Goal: Task Accomplishment & Management: Manage account settings

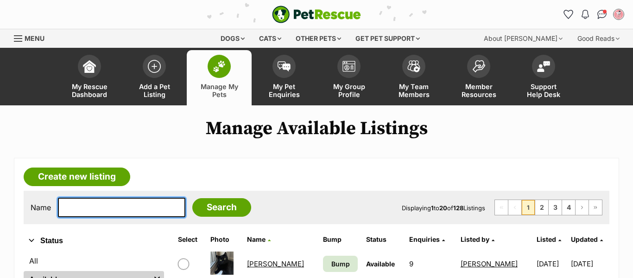
click at [164, 200] on input "text" at bounding box center [121, 206] width 127 height 19
type input "[US_STATE]"
click at [192, 198] on input "Search" at bounding box center [221, 207] width 59 height 19
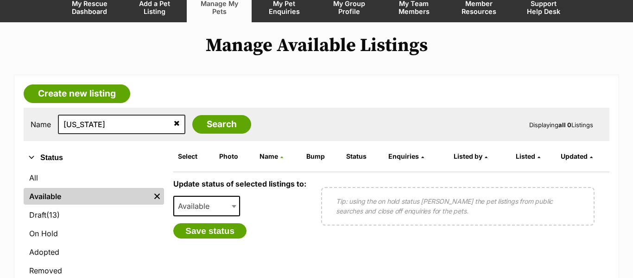
scroll to position [85, 0]
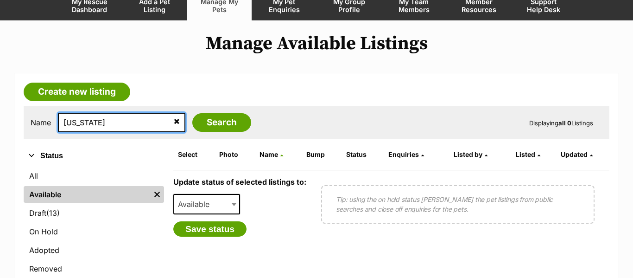
click at [168, 125] on input "[US_STATE]" at bounding box center [121, 122] width 127 height 19
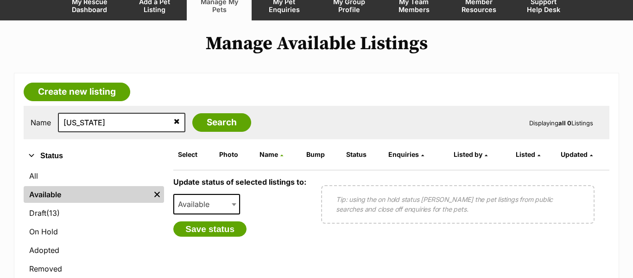
click at [174, 121] on icon at bounding box center [177, 120] width 6 height 7
click at [210, 123] on input "Search" at bounding box center [221, 122] width 59 height 19
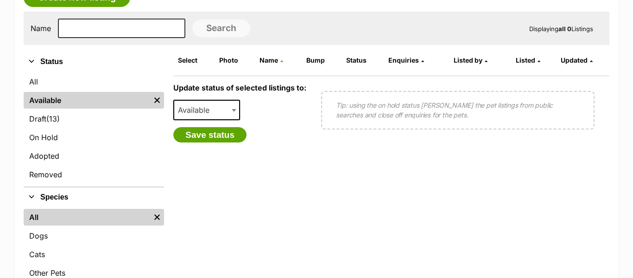
scroll to position [179, 0]
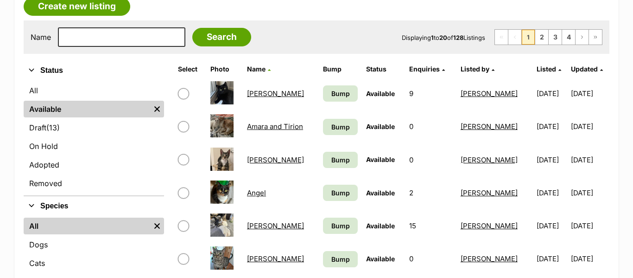
scroll to position [169, 0]
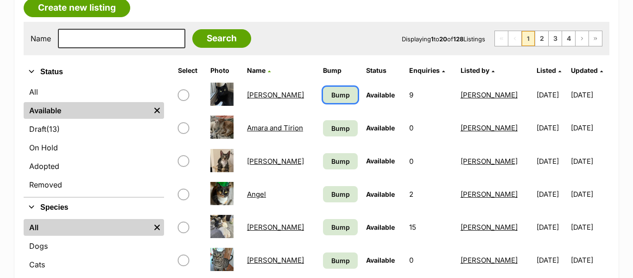
click at [331, 101] on link "Bump" at bounding box center [340, 95] width 35 height 16
click at [331, 121] on link "Bump" at bounding box center [340, 128] width 35 height 16
click at [337, 167] on link "Bump" at bounding box center [340, 161] width 35 height 16
click at [332, 193] on span "Bump" at bounding box center [340, 194] width 19 height 10
click at [331, 222] on span "Bump" at bounding box center [340, 227] width 19 height 10
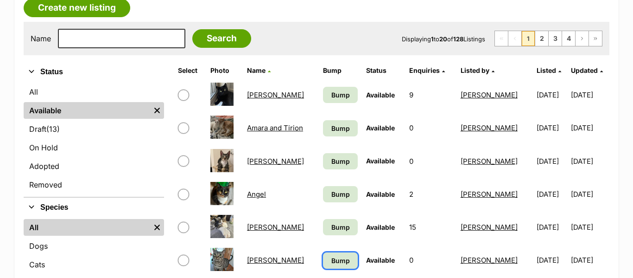
click at [333, 254] on link "Bump" at bounding box center [340, 260] width 35 height 16
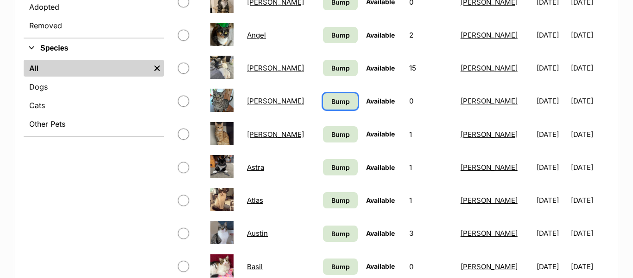
scroll to position [332, 0]
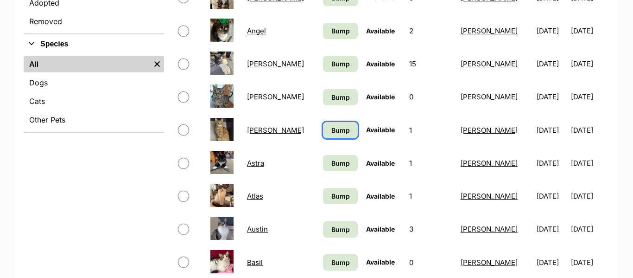
click at [343, 123] on link "Bump" at bounding box center [340, 130] width 35 height 16
click at [340, 160] on span "Bump" at bounding box center [340, 163] width 19 height 10
click at [333, 192] on span "Bump" at bounding box center [340, 196] width 19 height 10
click at [331, 224] on span "Bump" at bounding box center [340, 229] width 19 height 10
click at [335, 261] on span "Bump" at bounding box center [340, 262] width 19 height 10
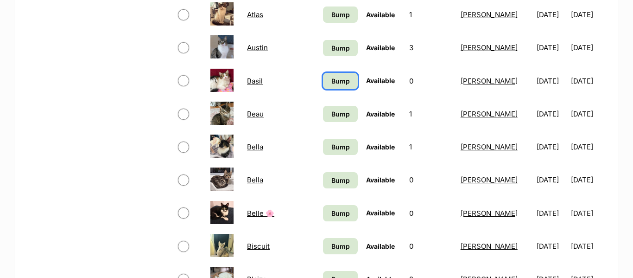
scroll to position [515, 0]
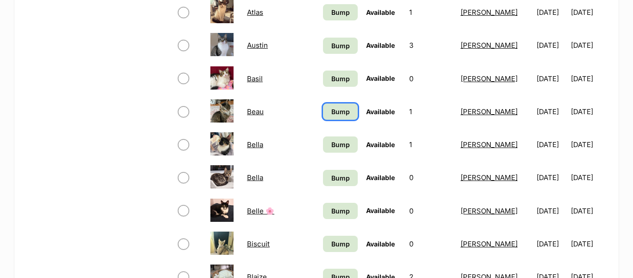
click at [343, 118] on link "Bump" at bounding box center [340, 111] width 35 height 16
click at [341, 142] on span "Bump" at bounding box center [340, 145] width 19 height 10
click at [335, 176] on span "Bump" at bounding box center [340, 178] width 19 height 10
click at [333, 208] on span "Bump" at bounding box center [340, 211] width 19 height 10
click at [331, 241] on span "Bump" at bounding box center [340, 244] width 19 height 10
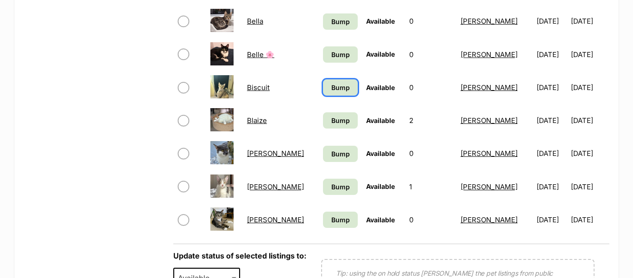
scroll to position [675, 0]
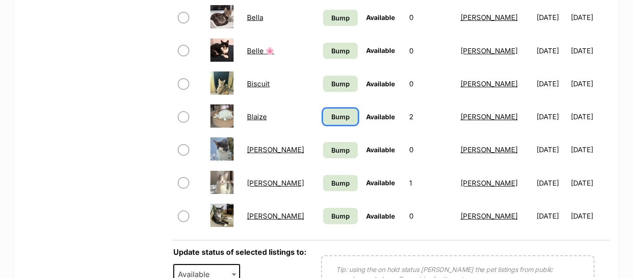
click at [336, 124] on link "Bump" at bounding box center [340, 116] width 35 height 16
click at [332, 146] on span "Bump" at bounding box center [340, 150] width 19 height 10
click at [329, 189] on link "Bump" at bounding box center [340, 183] width 35 height 16
click at [335, 212] on span "Bump" at bounding box center [340, 216] width 19 height 10
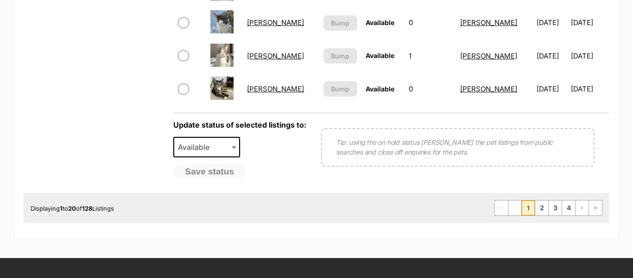
scroll to position [803, 0]
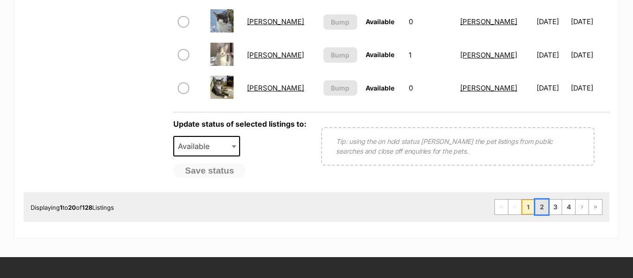
click at [541, 206] on link "2" at bounding box center [541, 206] width 13 height 15
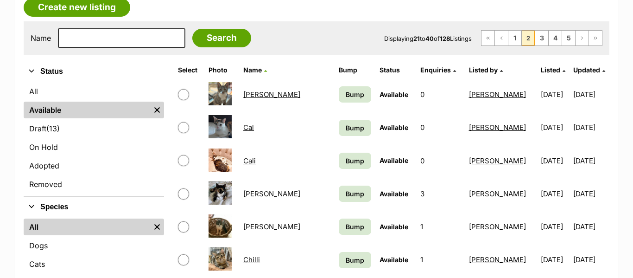
scroll to position [170, 0]
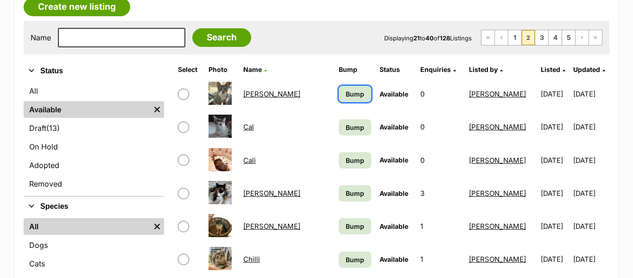
click at [339, 99] on link "Bump" at bounding box center [355, 94] width 32 height 16
click at [346, 124] on span "Bump" at bounding box center [355, 127] width 19 height 10
click at [346, 155] on span "Bump" at bounding box center [355, 160] width 19 height 10
click at [346, 188] on span "Bump" at bounding box center [355, 193] width 19 height 10
click at [346, 225] on span "Bump" at bounding box center [355, 226] width 19 height 10
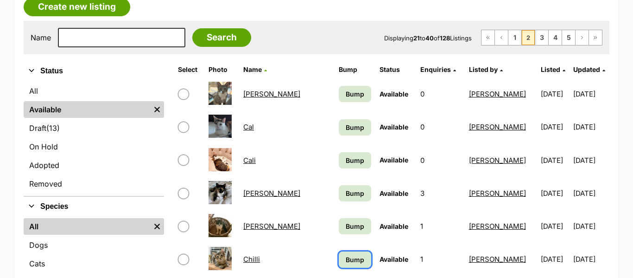
click at [346, 258] on span "Bump" at bounding box center [355, 259] width 19 height 10
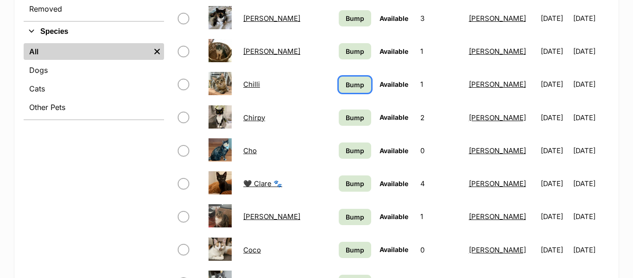
scroll to position [364, 0]
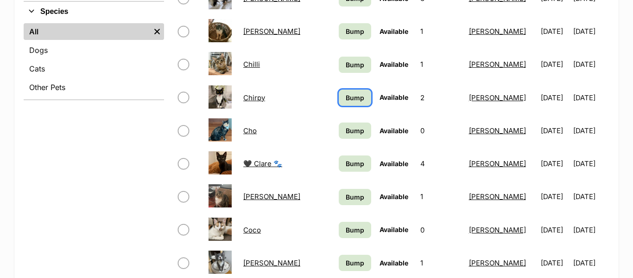
click at [346, 94] on span "Bump" at bounding box center [355, 98] width 19 height 10
click at [346, 127] on span "Bump" at bounding box center [355, 131] width 19 height 10
click at [339, 156] on link "Bump" at bounding box center [355, 163] width 32 height 16
click at [346, 197] on span "Bump" at bounding box center [355, 197] width 19 height 10
click at [339, 224] on link "Bump" at bounding box center [355, 230] width 32 height 16
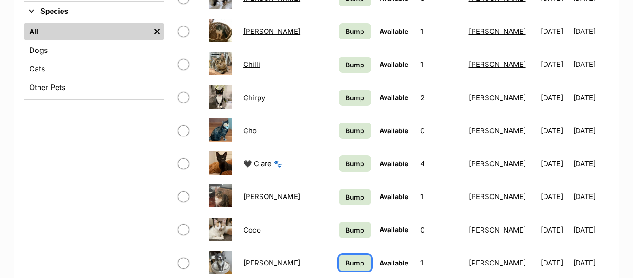
click at [339, 256] on link "Bump" at bounding box center [355, 262] width 32 height 16
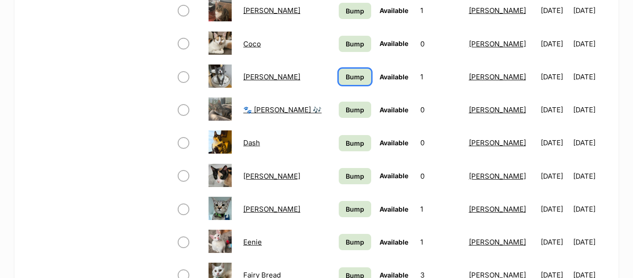
scroll to position [553, 0]
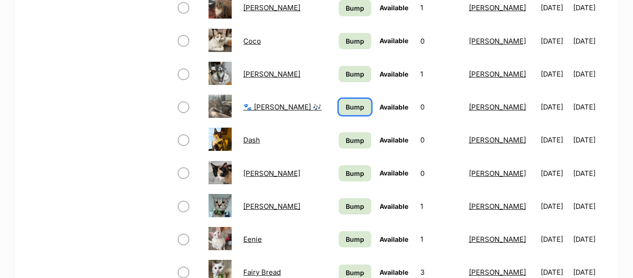
click at [346, 111] on span "Bump" at bounding box center [355, 107] width 19 height 10
click at [339, 133] on link "Bump" at bounding box center [355, 140] width 32 height 16
click at [346, 170] on span "Bump" at bounding box center [355, 173] width 19 height 10
click at [346, 206] on span "Bump" at bounding box center [355, 206] width 19 height 10
click at [346, 243] on span "Bump" at bounding box center [355, 239] width 19 height 10
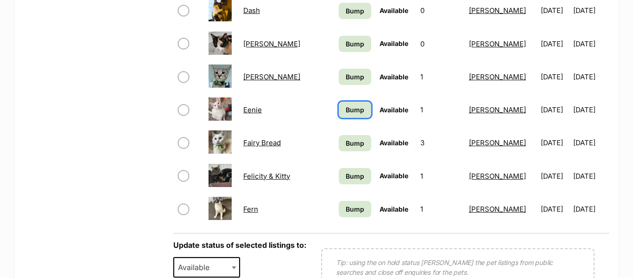
scroll to position [683, 0]
click at [339, 150] on link "Bump" at bounding box center [355, 142] width 32 height 16
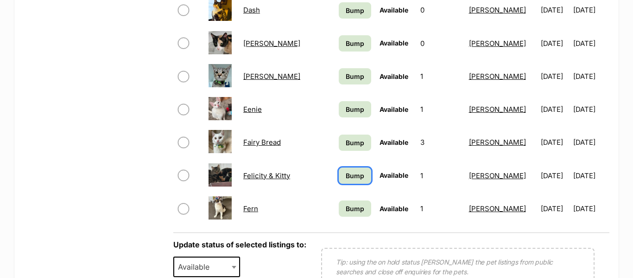
click at [346, 172] on span "Bump" at bounding box center [355, 176] width 19 height 10
click at [346, 207] on span "Bump" at bounding box center [355, 208] width 19 height 10
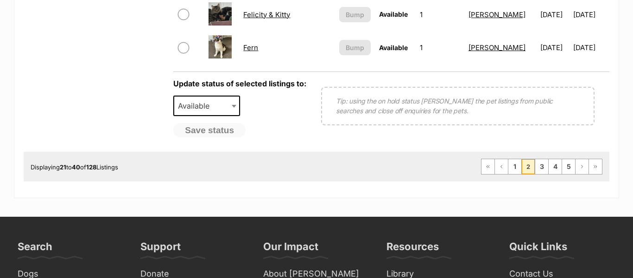
scroll to position [842, 0]
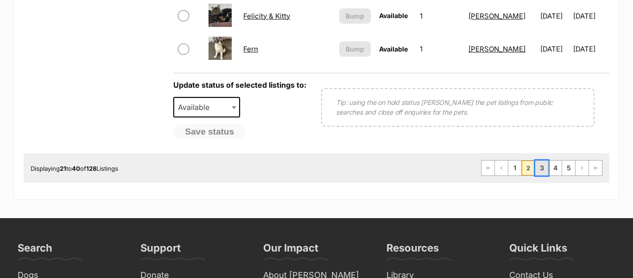
click at [546, 169] on link "3" at bounding box center [541, 167] width 13 height 15
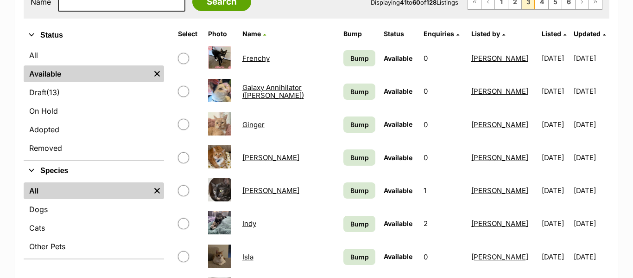
scroll to position [206, 0]
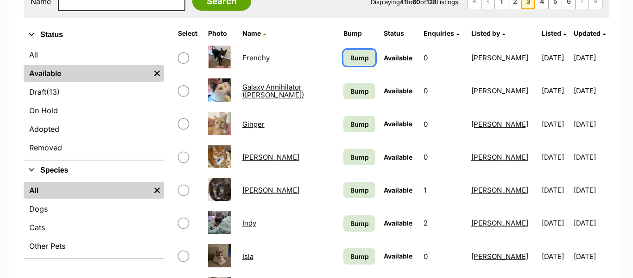
click at [350, 58] on span "Bump" at bounding box center [359, 58] width 19 height 10
click at [350, 92] on span "Bump" at bounding box center [359, 91] width 19 height 10
click at [350, 124] on span "Bump" at bounding box center [359, 124] width 19 height 10
click at [350, 153] on span "Bump" at bounding box center [359, 157] width 19 height 10
click at [350, 188] on span "Bump" at bounding box center [359, 190] width 19 height 10
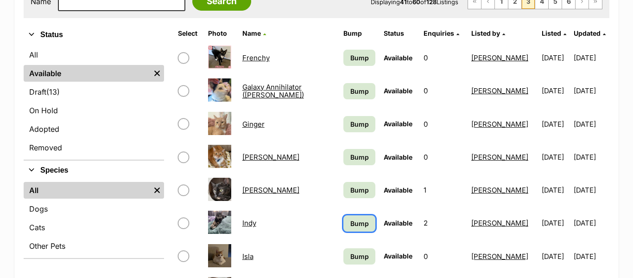
click at [350, 218] on span "Bump" at bounding box center [359, 223] width 19 height 10
click at [350, 252] on span "Bump" at bounding box center [359, 256] width 19 height 10
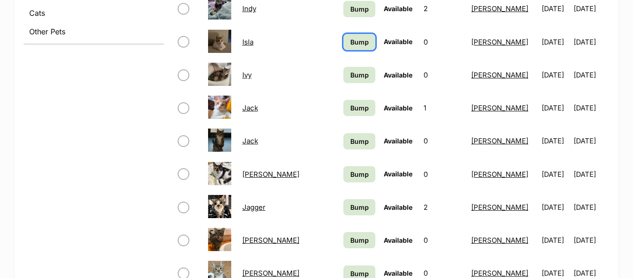
scroll to position [420, 0]
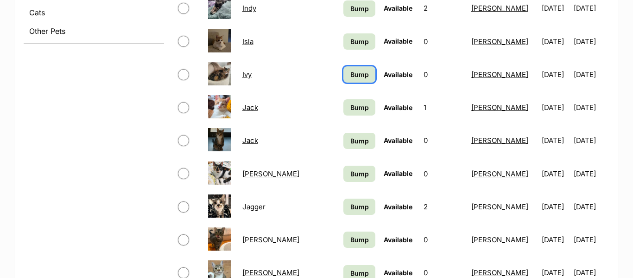
click at [350, 80] on link "Bump" at bounding box center [359, 74] width 32 height 16
click at [350, 106] on span "Bump" at bounding box center [359, 107] width 19 height 10
click at [343, 147] on link "Bump" at bounding box center [359, 141] width 32 height 16
click at [350, 172] on span "Bump" at bounding box center [359, 174] width 19 height 10
click at [350, 205] on span "Bump" at bounding box center [359, 207] width 19 height 10
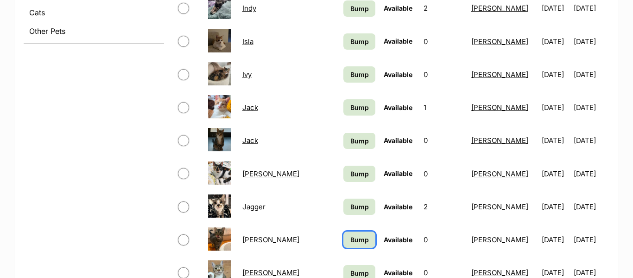
click at [351, 239] on span "Bump" at bounding box center [359, 240] width 19 height 10
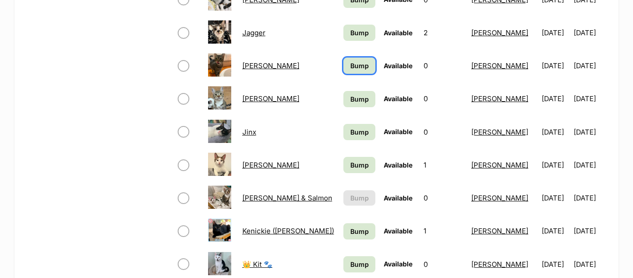
scroll to position [597, 0]
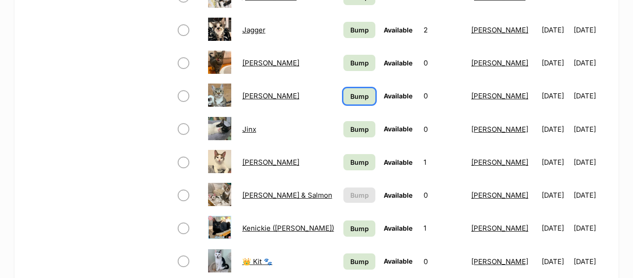
click at [350, 96] on span "Bump" at bounding box center [359, 96] width 19 height 10
click at [351, 128] on span "Bump" at bounding box center [359, 129] width 19 height 10
click at [347, 155] on link "Bump" at bounding box center [359, 162] width 32 height 16
click at [344, 233] on link "Bump" at bounding box center [359, 228] width 32 height 16
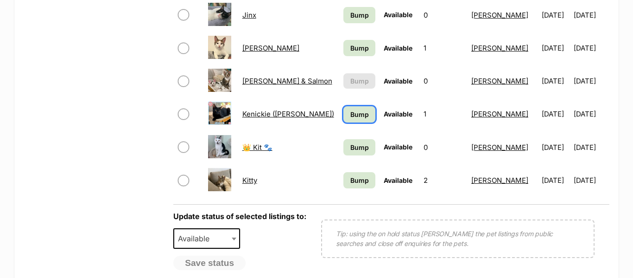
scroll to position [712, 0]
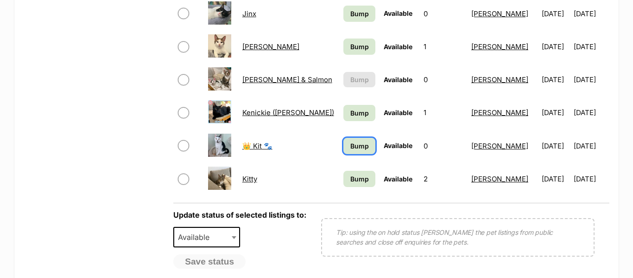
click at [355, 149] on span "Bump" at bounding box center [359, 146] width 19 height 10
click at [355, 175] on span "Bump" at bounding box center [359, 179] width 19 height 10
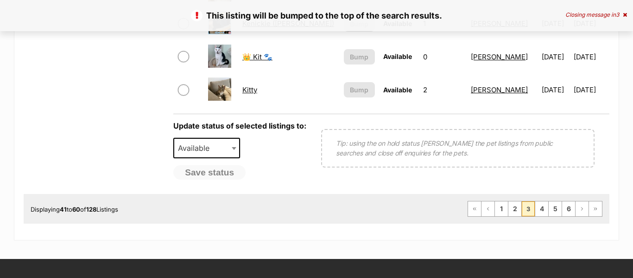
scroll to position [800, 0]
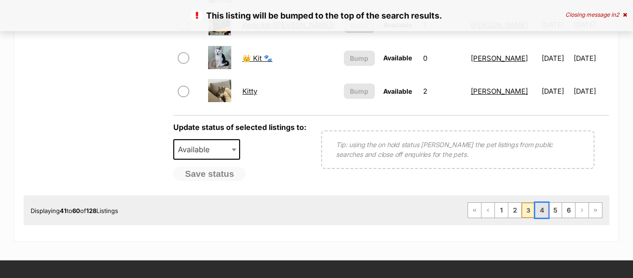
click at [543, 216] on link "4" at bounding box center [541, 210] width 13 height 15
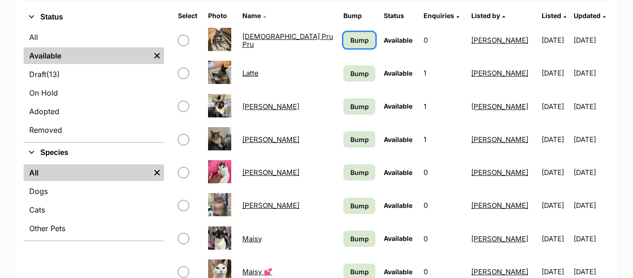
click at [350, 41] on span "Bump" at bounding box center [359, 40] width 19 height 10
click at [350, 74] on span "Bump" at bounding box center [359, 74] width 19 height 10
click at [350, 109] on span "Bump" at bounding box center [359, 107] width 19 height 10
click at [350, 138] on span "Bump" at bounding box center [359, 139] width 19 height 10
click at [350, 171] on span "Bump" at bounding box center [359, 172] width 19 height 10
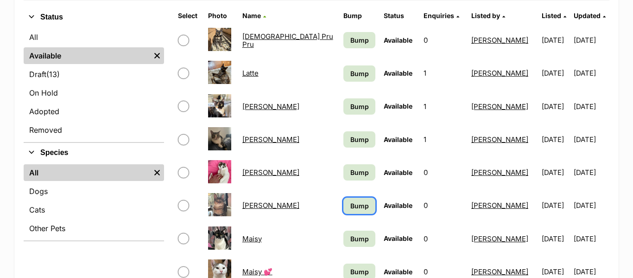
click at [350, 205] on span "Bump" at bounding box center [359, 206] width 19 height 10
click at [350, 236] on span "Bump" at bounding box center [359, 239] width 19 height 10
click at [350, 266] on span "Bump" at bounding box center [359, 271] width 19 height 10
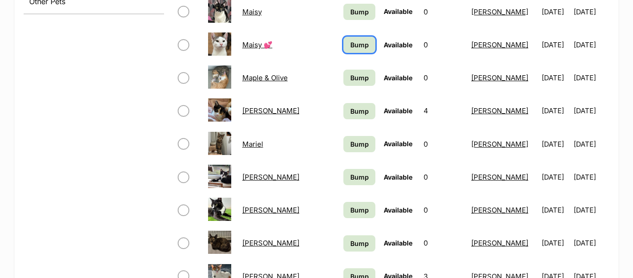
scroll to position [452, 0]
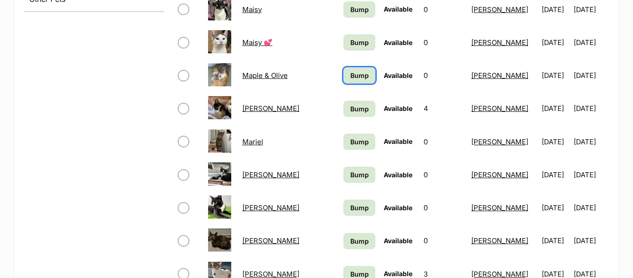
click at [343, 81] on link "Bump" at bounding box center [359, 75] width 32 height 16
click at [350, 106] on span "Bump" at bounding box center [359, 109] width 19 height 10
click at [350, 140] on span "Bump" at bounding box center [359, 142] width 19 height 10
click at [350, 171] on span "Bump" at bounding box center [359, 175] width 19 height 10
click at [343, 202] on link "Bump" at bounding box center [359, 207] width 32 height 16
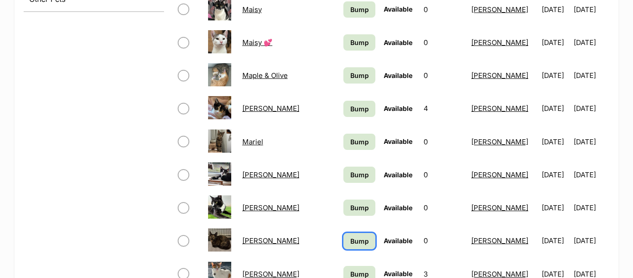
click at [350, 241] on span "Bump" at bounding box center [359, 241] width 19 height 10
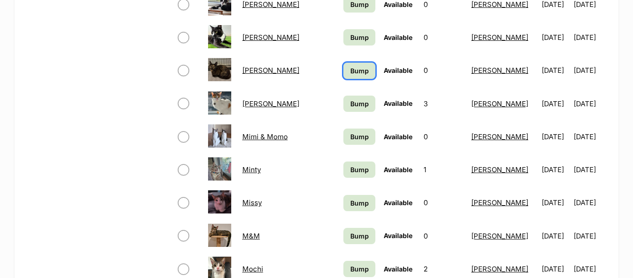
scroll to position [623, 0]
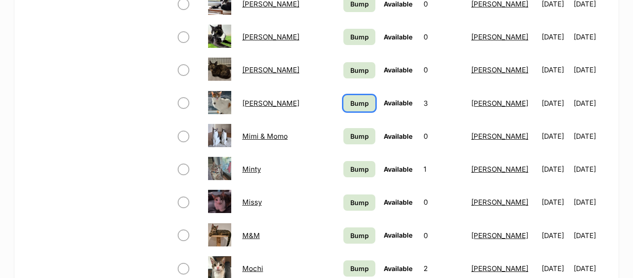
click at [343, 100] on link "Bump" at bounding box center [359, 103] width 32 height 16
click at [350, 135] on span "Bump" at bounding box center [359, 136] width 19 height 10
click at [350, 165] on span "Bump" at bounding box center [359, 169] width 19 height 10
click at [350, 206] on span "Bump" at bounding box center [359, 202] width 19 height 10
click at [350, 233] on span "Bump" at bounding box center [359, 235] width 19 height 10
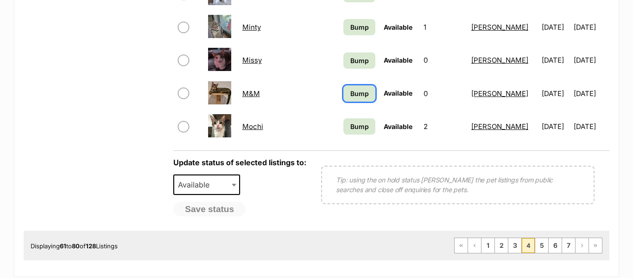
scroll to position [767, 0]
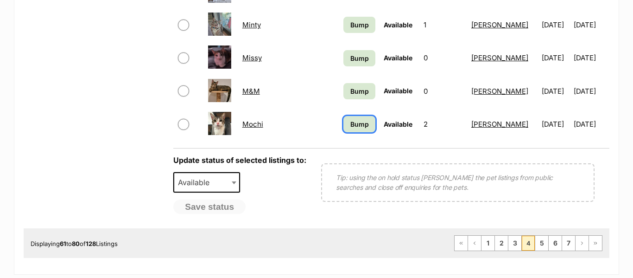
click at [343, 131] on link "Bump" at bounding box center [359, 124] width 32 height 16
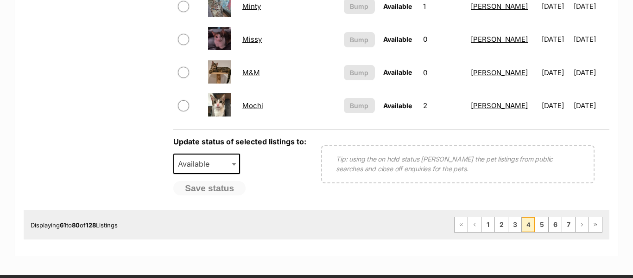
scroll to position [791, 0]
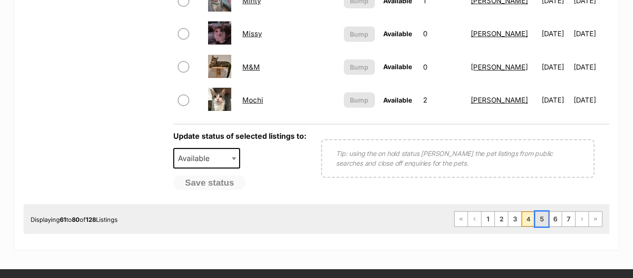
click at [540, 216] on link "5" at bounding box center [541, 218] width 13 height 15
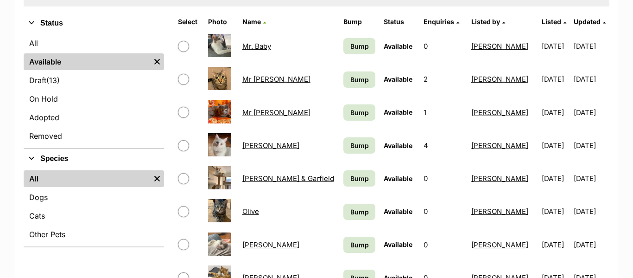
scroll to position [206, 0]
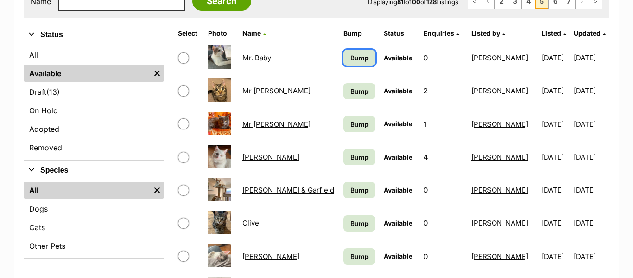
click at [350, 60] on span "Bump" at bounding box center [359, 58] width 19 height 10
click at [350, 89] on span "Bump" at bounding box center [359, 91] width 19 height 10
click at [350, 120] on span "Bump" at bounding box center [359, 124] width 19 height 10
click at [350, 158] on span "Bump" at bounding box center [359, 157] width 19 height 10
click at [350, 192] on span "Bump" at bounding box center [359, 190] width 19 height 10
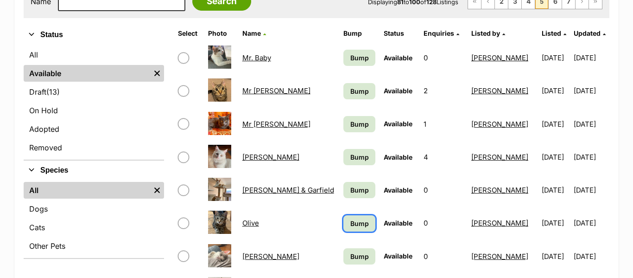
click at [350, 225] on span "Bump" at bounding box center [359, 223] width 19 height 10
click at [350, 255] on span "Bump" at bounding box center [359, 256] width 19 height 10
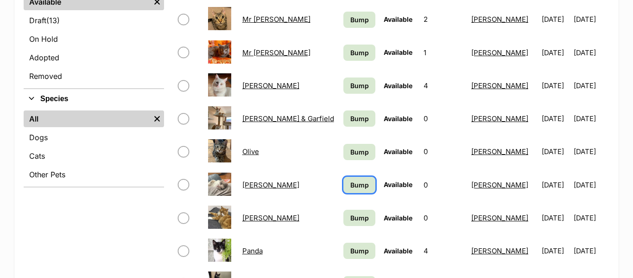
scroll to position [294, 0]
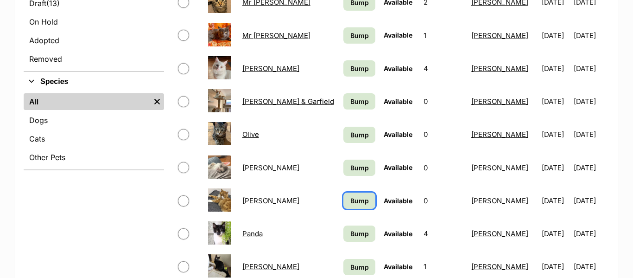
click at [343, 205] on link "Bump" at bounding box center [359, 200] width 32 height 16
click at [350, 228] on span "Bump" at bounding box center [359, 233] width 19 height 10
click at [343, 272] on link "Bump" at bounding box center [359, 267] width 32 height 16
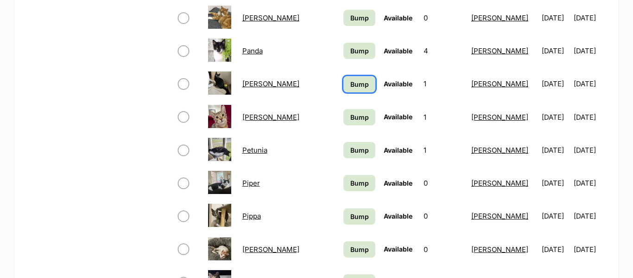
scroll to position [484, 0]
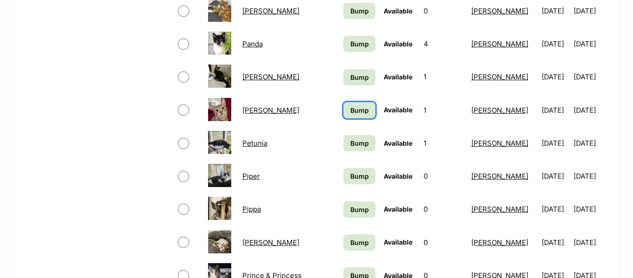
click at [350, 114] on span "Bump" at bounding box center [359, 110] width 19 height 10
click at [350, 140] on span "Bump" at bounding box center [359, 143] width 19 height 10
click at [350, 178] on span "Bump" at bounding box center [359, 176] width 19 height 10
click at [350, 211] on span "Bump" at bounding box center [359, 209] width 19 height 10
click at [350, 237] on span "Bump" at bounding box center [359, 242] width 19 height 10
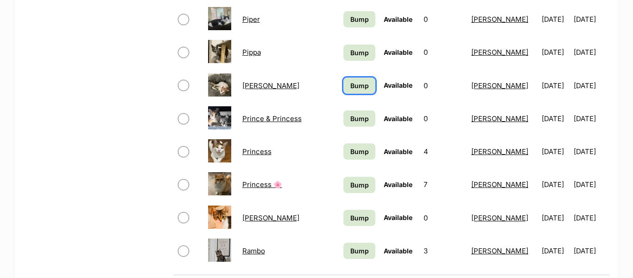
scroll to position [651, 0]
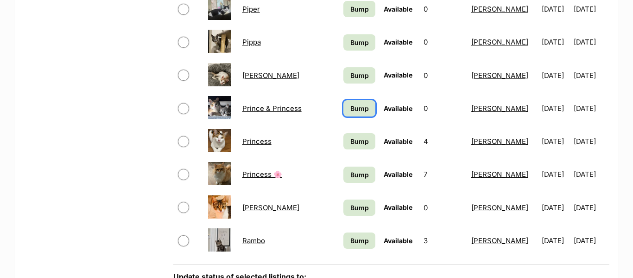
click at [343, 115] on link "Bump" at bounding box center [359, 108] width 32 height 16
click at [350, 143] on span "Bump" at bounding box center [359, 141] width 19 height 10
click at [343, 180] on link "Bump" at bounding box center [359, 174] width 32 height 16
click at [350, 204] on span "Bump" at bounding box center [359, 208] width 19 height 10
click at [350, 240] on span "Bump" at bounding box center [359, 240] width 19 height 10
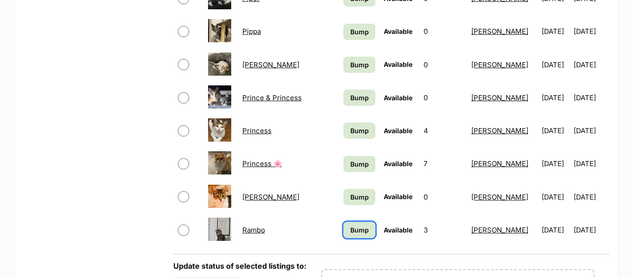
scroll to position [663, 0]
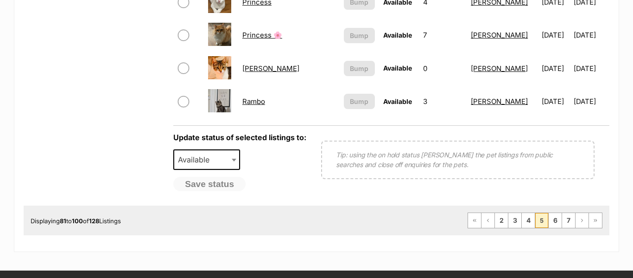
scroll to position [788, 0]
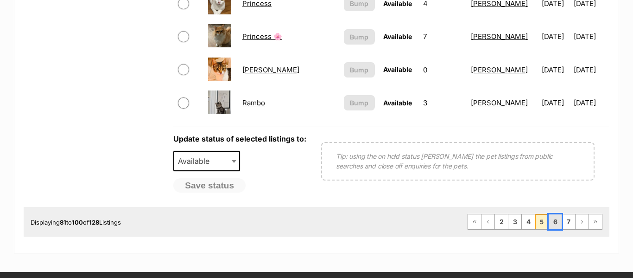
click at [558, 227] on link "6" at bounding box center [555, 221] width 13 height 15
click at [555, 225] on link "6" at bounding box center [555, 221] width 13 height 15
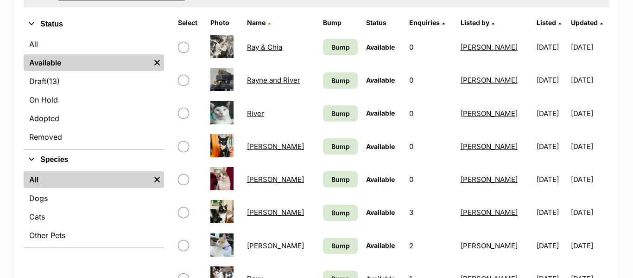
scroll to position [225, 0]
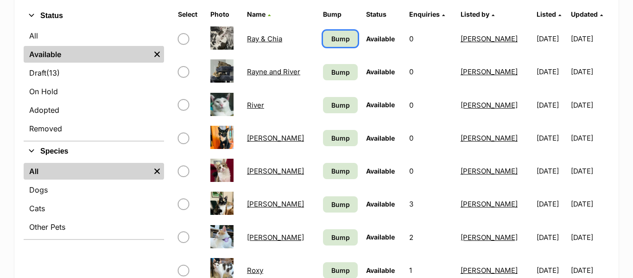
click at [341, 36] on link "Bump" at bounding box center [340, 39] width 35 height 16
click at [332, 70] on span "Bump" at bounding box center [340, 72] width 19 height 10
click at [326, 110] on link "Bump" at bounding box center [340, 105] width 35 height 16
click at [331, 136] on span "Bump" at bounding box center [340, 138] width 19 height 10
click at [334, 171] on span "Bump" at bounding box center [340, 171] width 19 height 10
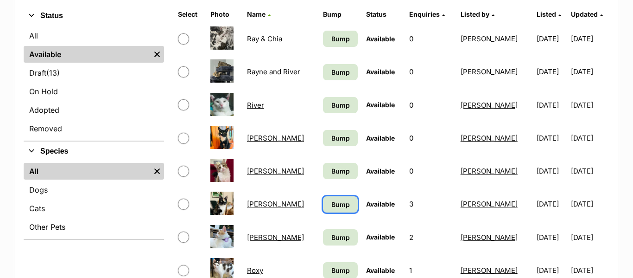
click at [331, 202] on span "Bump" at bounding box center [340, 204] width 19 height 10
click at [333, 235] on span "Bump" at bounding box center [340, 237] width 19 height 10
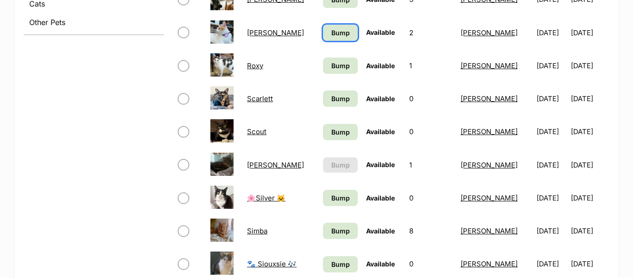
scroll to position [431, 0]
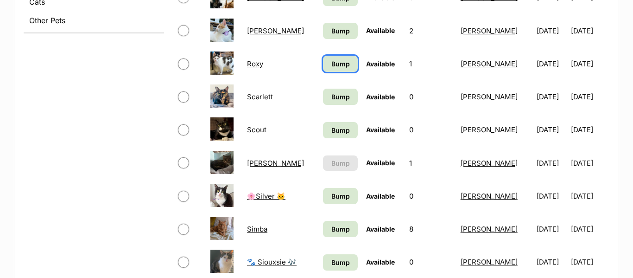
click at [331, 61] on span "Bump" at bounding box center [340, 64] width 19 height 10
click at [331, 94] on span "Bump" at bounding box center [340, 97] width 19 height 10
click at [331, 131] on span "Bump" at bounding box center [340, 130] width 19 height 10
click at [331, 191] on span "Bump" at bounding box center [340, 196] width 19 height 10
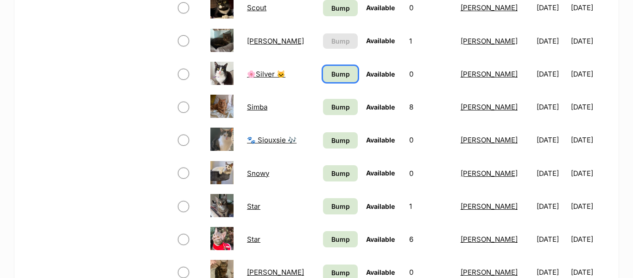
scroll to position [574, 0]
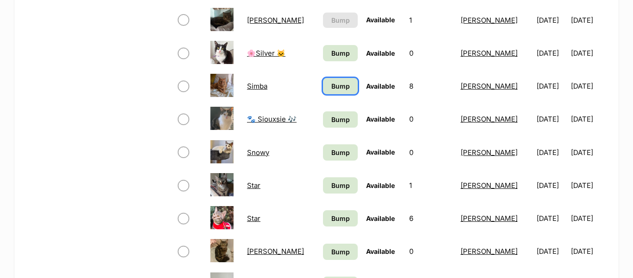
click at [331, 85] on span "Bump" at bounding box center [340, 86] width 19 height 10
click at [331, 117] on span "Bump" at bounding box center [340, 119] width 19 height 10
click at [331, 150] on span "Bump" at bounding box center [340, 152] width 19 height 10
click at [331, 184] on span "Bump" at bounding box center [340, 185] width 19 height 10
click at [330, 225] on link "Bump" at bounding box center [340, 218] width 35 height 16
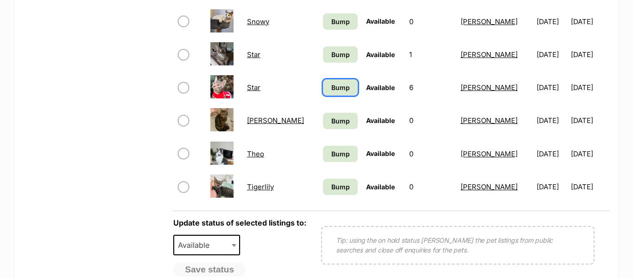
scroll to position [706, 0]
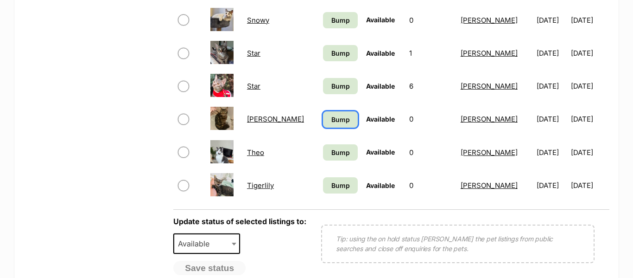
click at [328, 124] on link "Bump" at bounding box center [340, 119] width 35 height 16
click at [331, 147] on span "Bump" at bounding box center [340, 152] width 19 height 10
click at [331, 184] on span "Bump" at bounding box center [340, 185] width 19 height 10
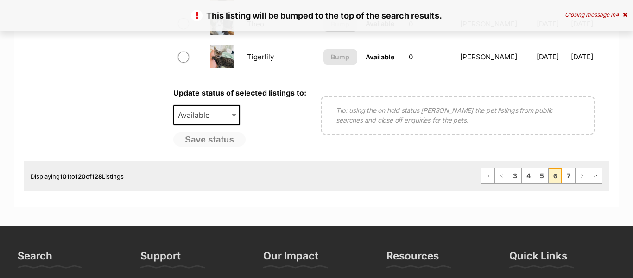
scroll to position [838, 0]
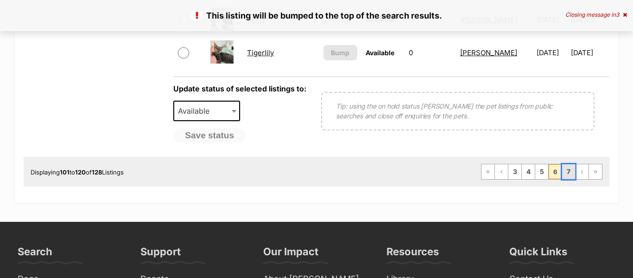
click at [566, 175] on link "7" at bounding box center [568, 171] width 13 height 15
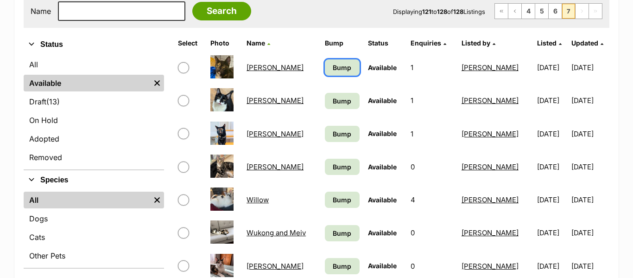
click at [339, 71] on span "Bump" at bounding box center [342, 68] width 19 height 10
click at [345, 105] on link "Bump" at bounding box center [342, 101] width 34 height 16
click at [338, 137] on span "Bump" at bounding box center [342, 134] width 19 height 10
click at [334, 168] on span "Bump" at bounding box center [342, 167] width 19 height 10
click at [334, 198] on span "Bump" at bounding box center [342, 200] width 19 height 10
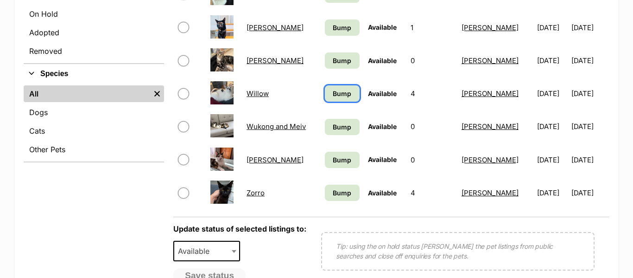
scroll to position [304, 0]
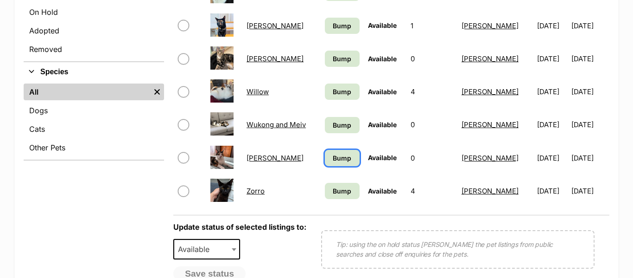
click at [340, 158] on span "Bump" at bounding box center [342, 158] width 19 height 10
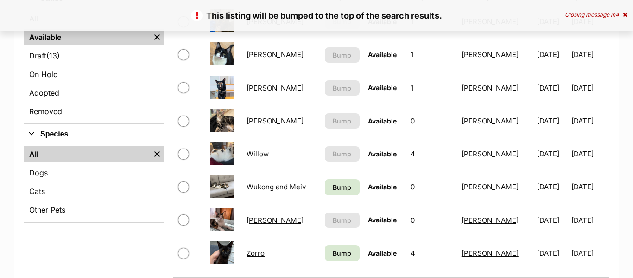
scroll to position [241, 0]
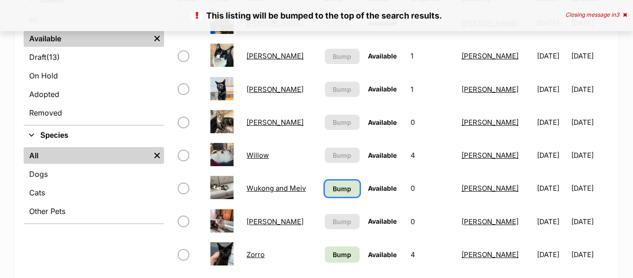
click at [335, 185] on span "Bump" at bounding box center [342, 189] width 19 height 10
click at [334, 258] on span "Bump" at bounding box center [342, 254] width 19 height 10
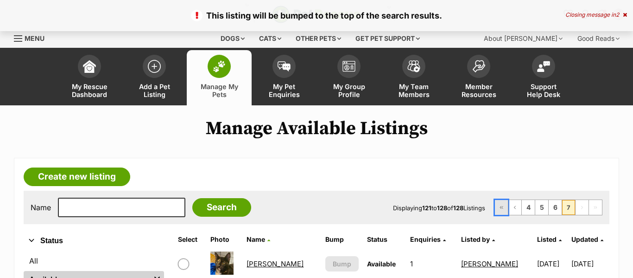
click at [503, 207] on span "First page" at bounding box center [502, 207] width 6 height 6
